Goal: Task Accomplishment & Management: Use online tool/utility

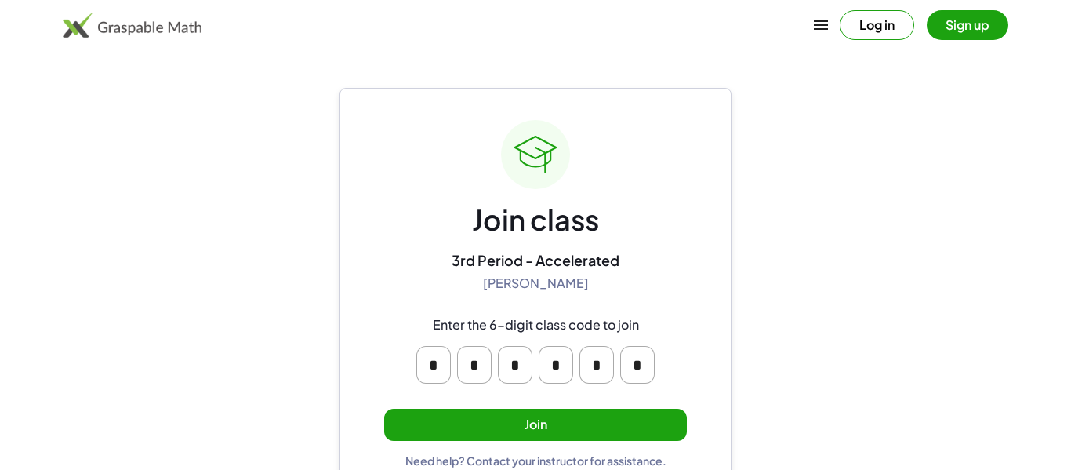
scroll to position [30, 0]
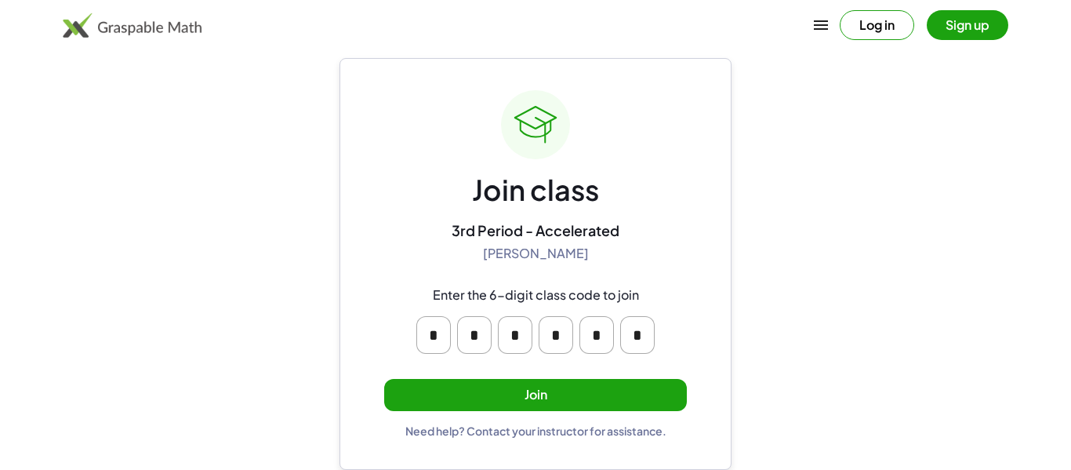
click at [429, 336] on input "*" at bounding box center [433, 335] width 34 height 38
click at [294, 300] on main "Join class 3rd Period - Accelerated [PERSON_NAME] Enter the 6-digit class code …" at bounding box center [535, 219] width 1071 height 499
click at [295, 314] on main "Join class 3rd Period - Accelerated [PERSON_NAME] Enter the 6-digit class code …" at bounding box center [535, 219] width 1071 height 499
click at [539, 394] on button "Join" at bounding box center [535, 395] width 303 height 32
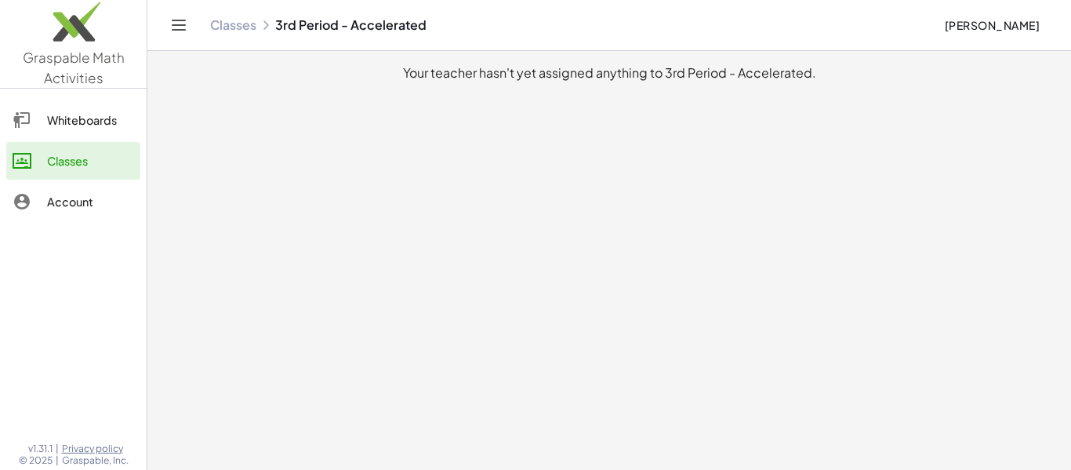
click at [431, 141] on main "Your teacher hasn't yet assigned anything to 3rd Period - Accelerated." at bounding box center [608, 235] width 923 height 470
